Goal: Check status: Check status

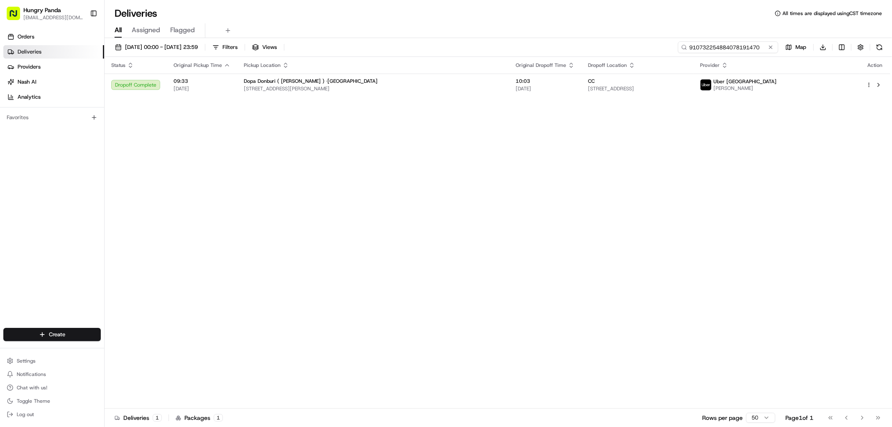
click at [733, 46] on input "910732254884078191470" at bounding box center [728, 47] width 100 height 12
paste input "9374435785556782871579"
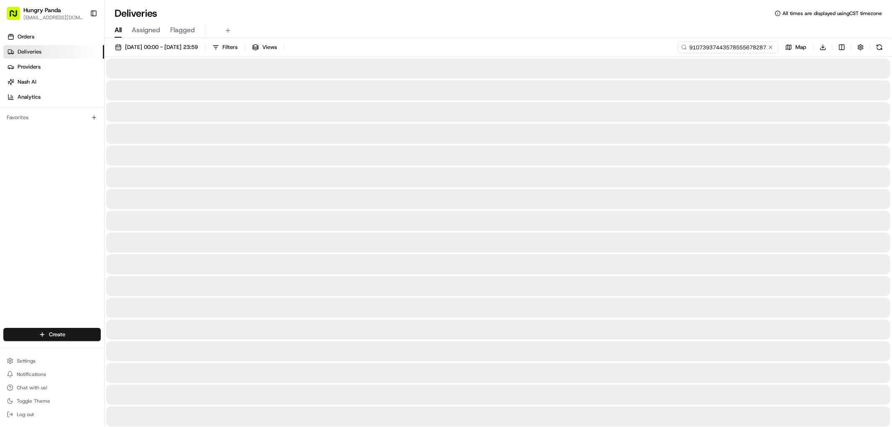
drag, startPoint x: 784, startPoint y: 54, endPoint x: 758, endPoint y: 48, distance: 26.7
click at [758, 48] on input "9107393744357855567828715794078191470" at bounding box center [728, 47] width 100 height 12
paste input "374435785556782871579"
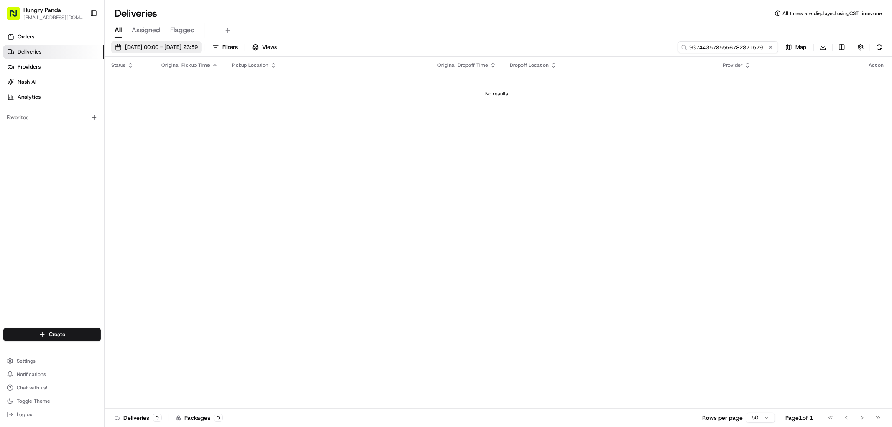
type input "9374435785556782871579"
click at [194, 46] on span "[DATE] 00:00 - [DATE] 23:59" at bounding box center [161, 47] width 73 height 8
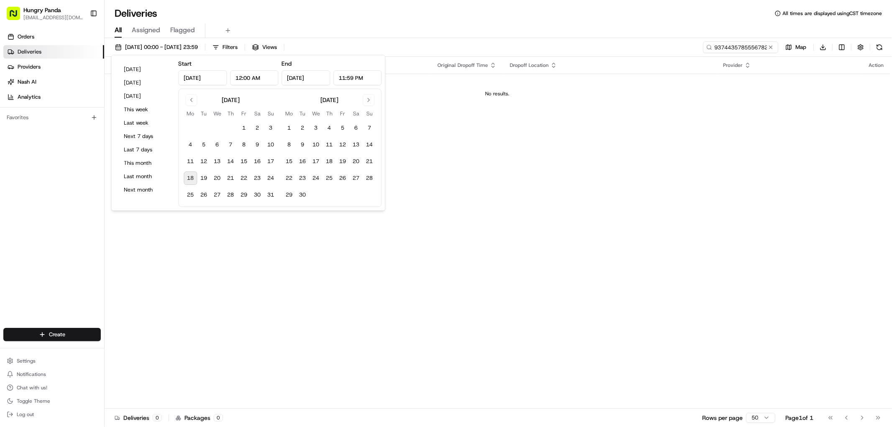
click at [194, 176] on button "18" at bounding box center [190, 177] width 13 height 13
type input "[DATE]"
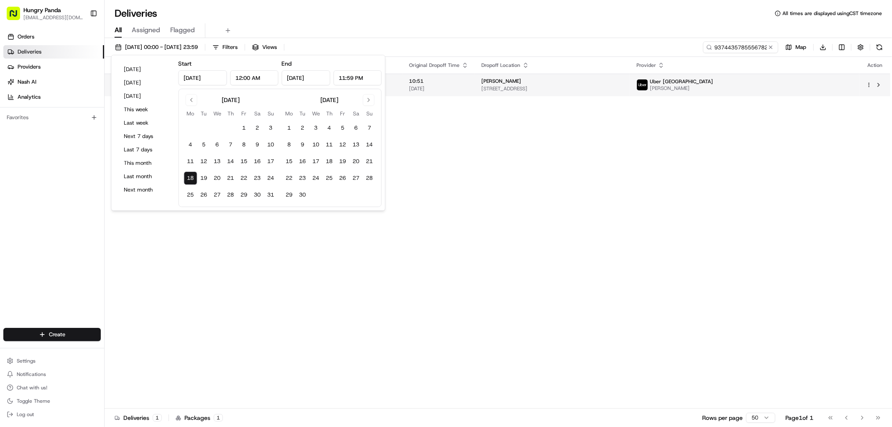
click at [630, 94] on td "[PERSON_NAME] [STREET_ADDRESS]" at bounding box center [552, 85] width 155 height 23
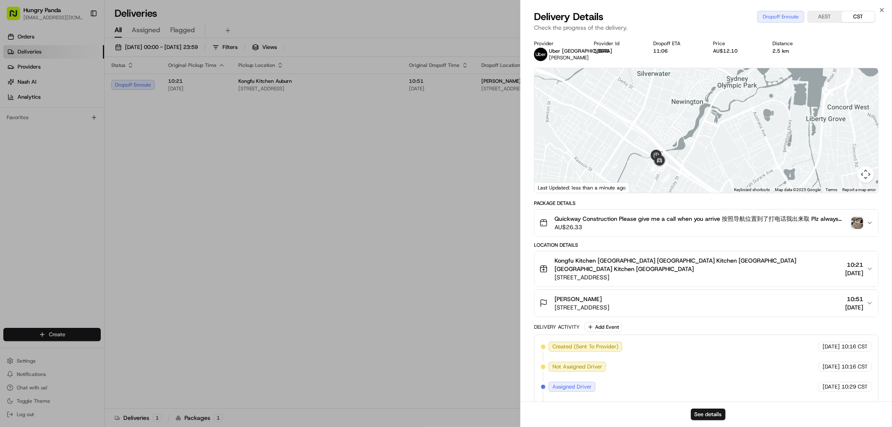
drag, startPoint x: 186, startPoint y: 237, endPoint x: 189, endPoint y: 233, distance: 4.8
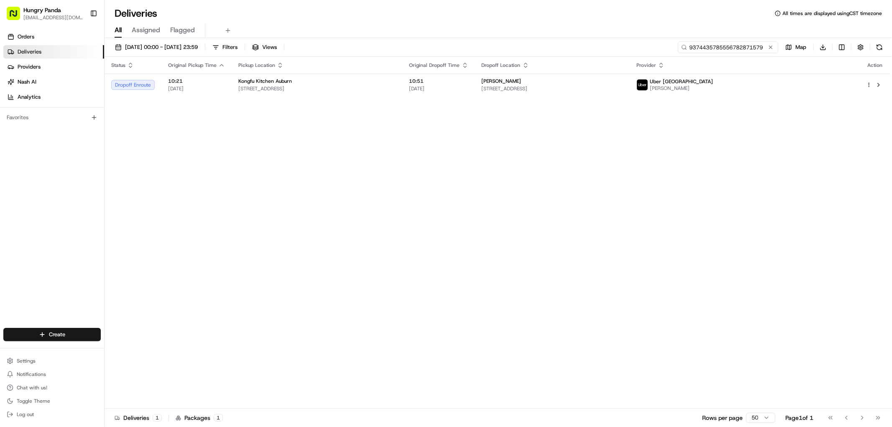
click at [749, 43] on input "9374435785556782871579" at bounding box center [728, 47] width 100 height 12
paste input "556644402575974833855"
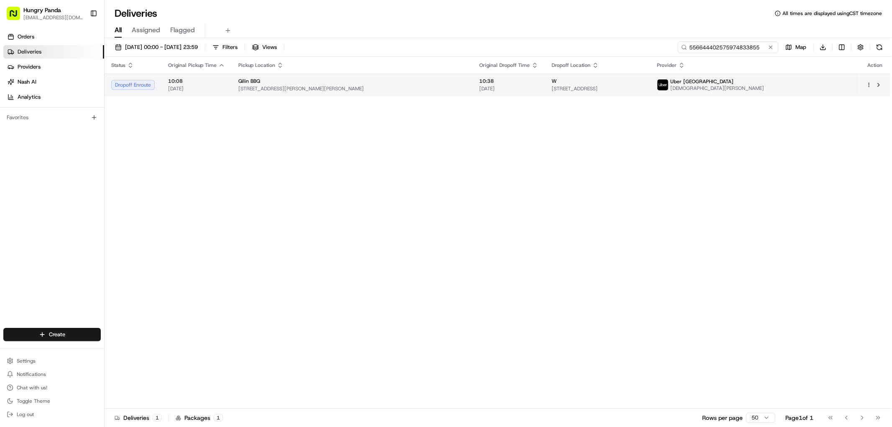
type input "556644402575974833855"
click at [644, 87] on span "[STREET_ADDRESS]" at bounding box center [598, 88] width 92 height 7
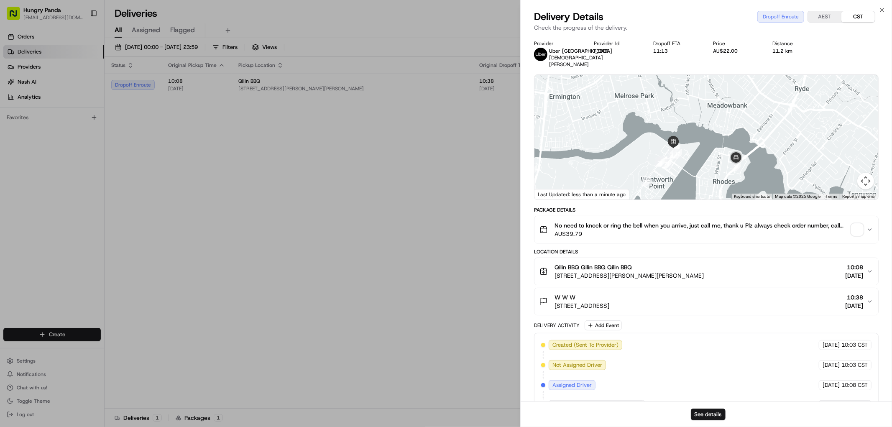
drag, startPoint x: 750, startPoint y: 145, endPoint x: 735, endPoint y: 117, distance: 31.4
click at [736, 117] on div at bounding box center [706, 137] width 344 height 125
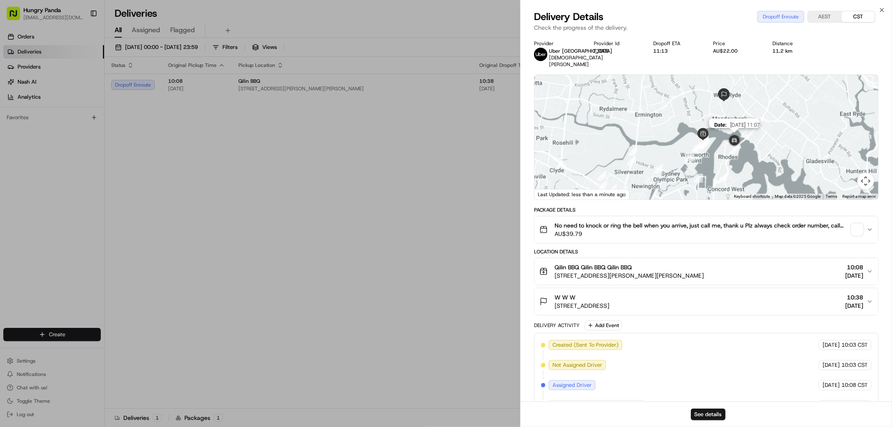
drag, startPoint x: 738, startPoint y: 134, endPoint x: 718, endPoint y: 134, distance: 19.7
click at [726, 134] on img at bounding box center [734, 141] width 17 height 17
